Goal: Task Accomplishment & Management: Manage account settings

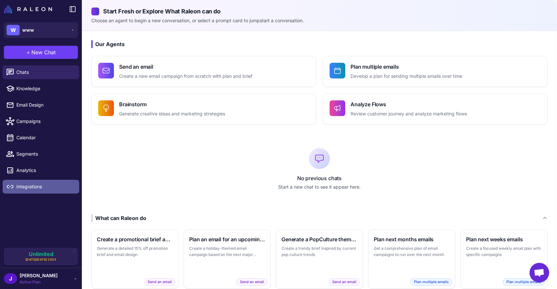
click at [37, 183] on span "Integrations" at bounding box center [45, 186] width 58 height 7
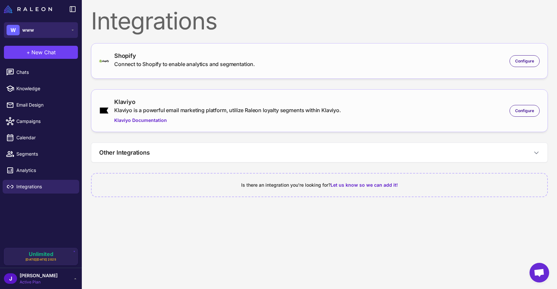
click at [55, 32] on button "W www" at bounding box center [41, 30] width 74 height 16
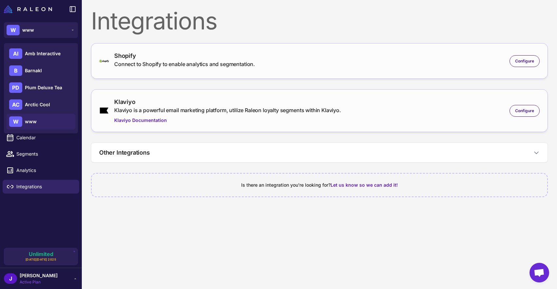
click at [140, 236] on content "Integrations Shopify Connect to Shopify to enable analytics and segmentation. C…" at bounding box center [319, 144] width 475 height 289
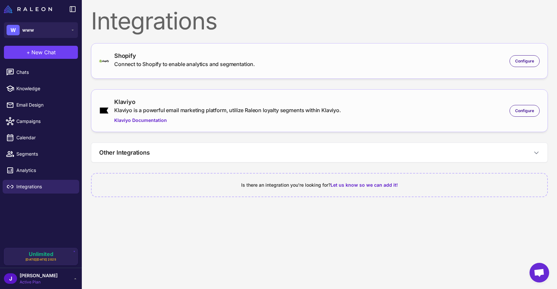
click at [44, 275] on div "J Josh Behr Active Plan" at bounding box center [41, 278] width 74 height 13
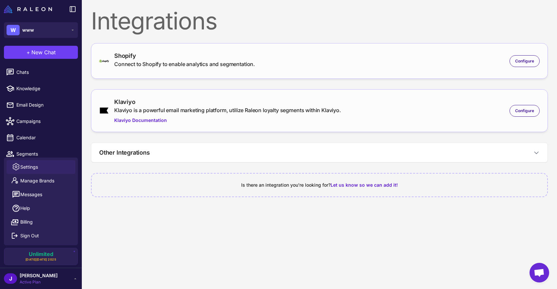
click at [34, 169] on span "Settings" at bounding box center [29, 167] width 18 height 7
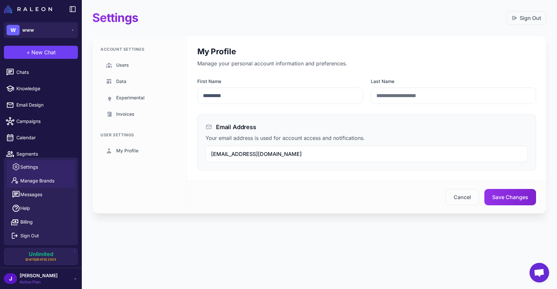
click at [46, 180] on span "Manage Brands" at bounding box center [37, 180] width 34 height 7
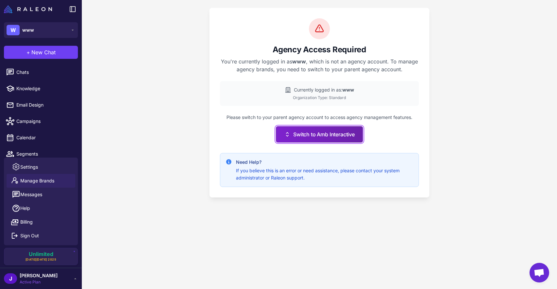
click at [342, 138] on button "Switch to Amb Interactive" at bounding box center [319, 134] width 87 height 16
